Goal: Information Seeking & Learning: Find specific fact

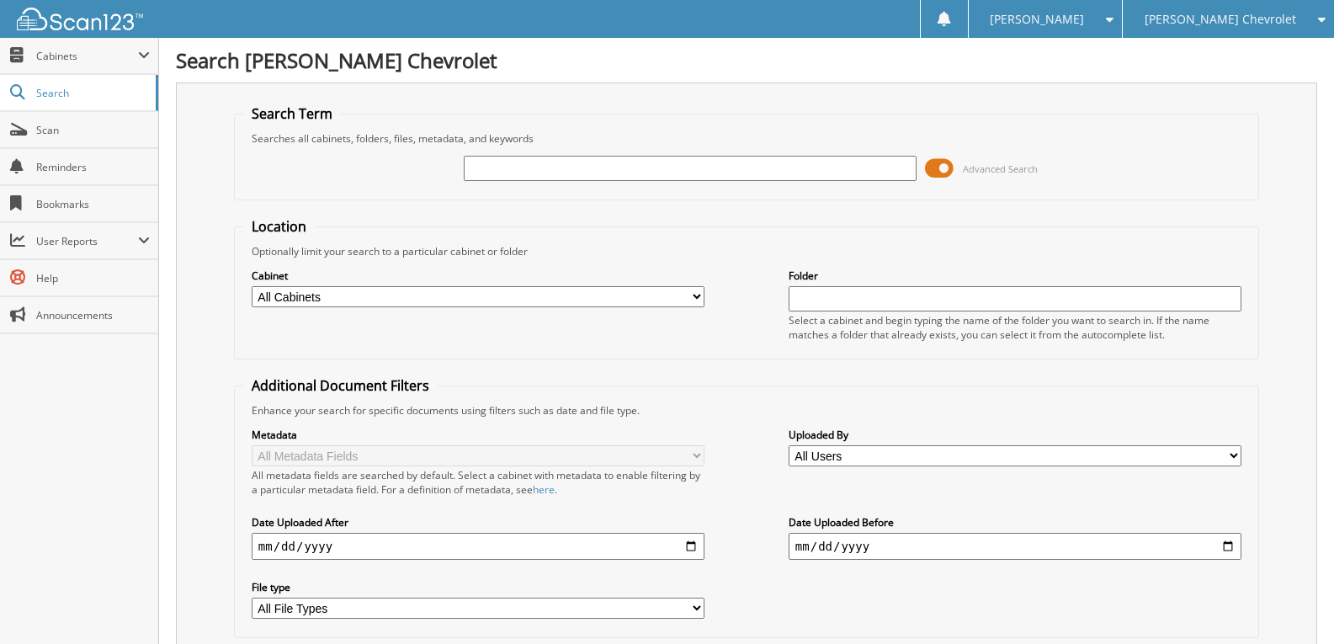
click at [502, 162] on input "text" at bounding box center [690, 168] width 453 height 25
click at [513, 172] on input "text" at bounding box center [690, 168] width 453 height 25
type input "38188"
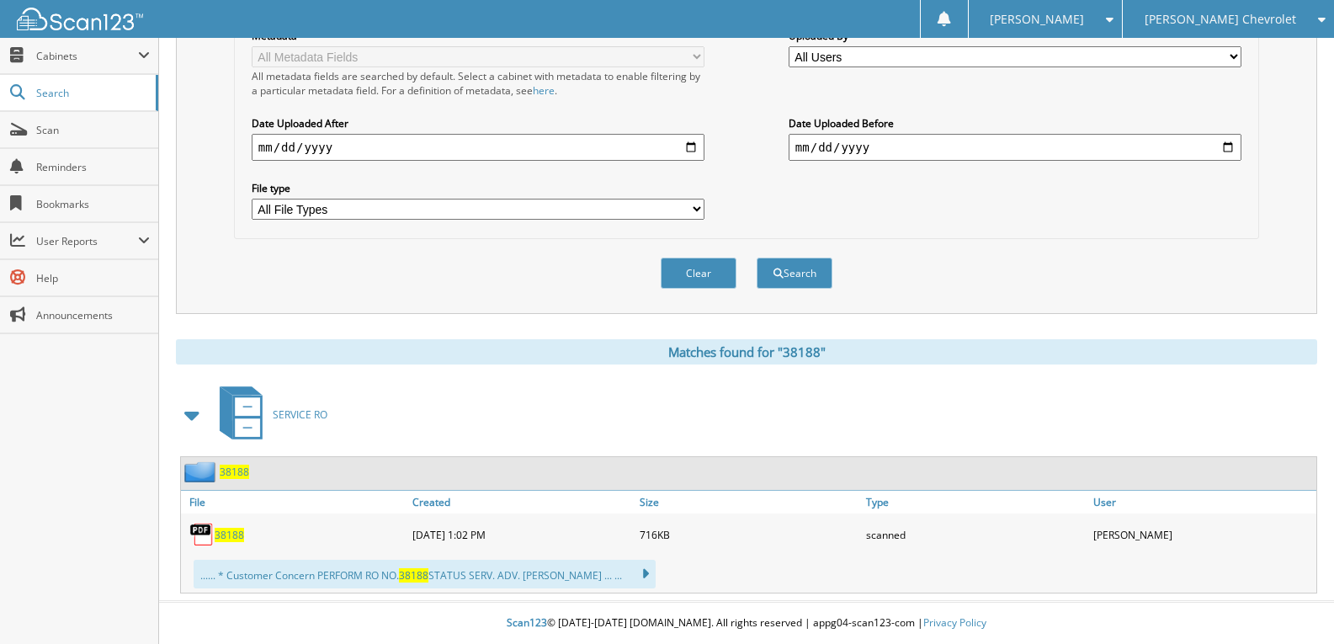
click at [230, 475] on span "38188" at bounding box center [234, 472] width 29 height 14
